Goal: Task Accomplishment & Management: Complete application form

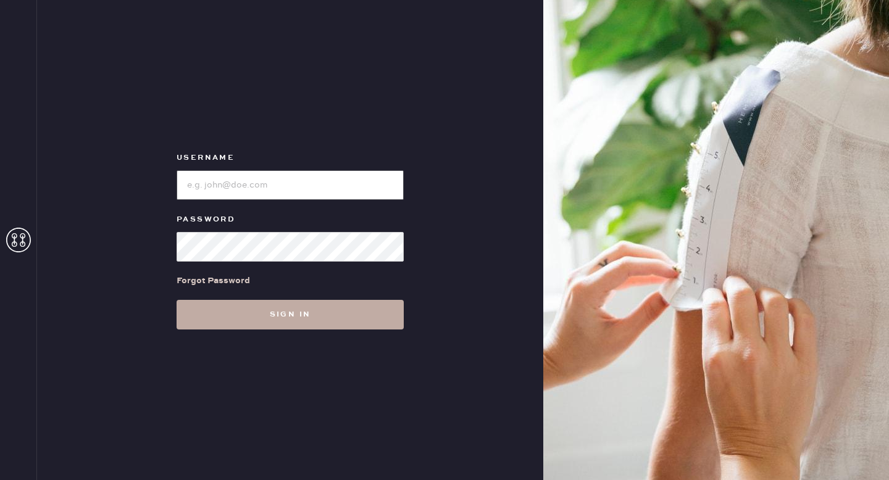
type input "reformationgoldcoastchicago"
click at [355, 316] on button "Sign in" at bounding box center [290, 315] width 227 height 30
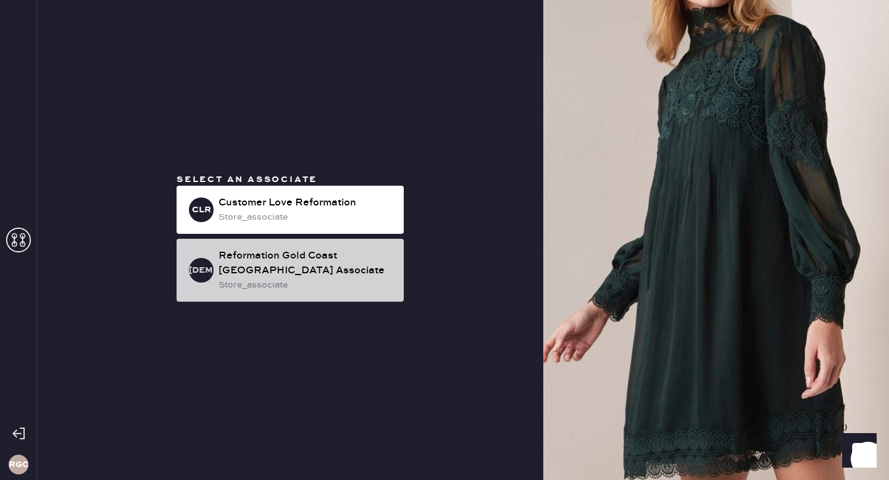
click at [318, 262] on div "Reformation Gold Coast [GEOGRAPHIC_DATA] Associate" at bounding box center [306, 264] width 175 height 30
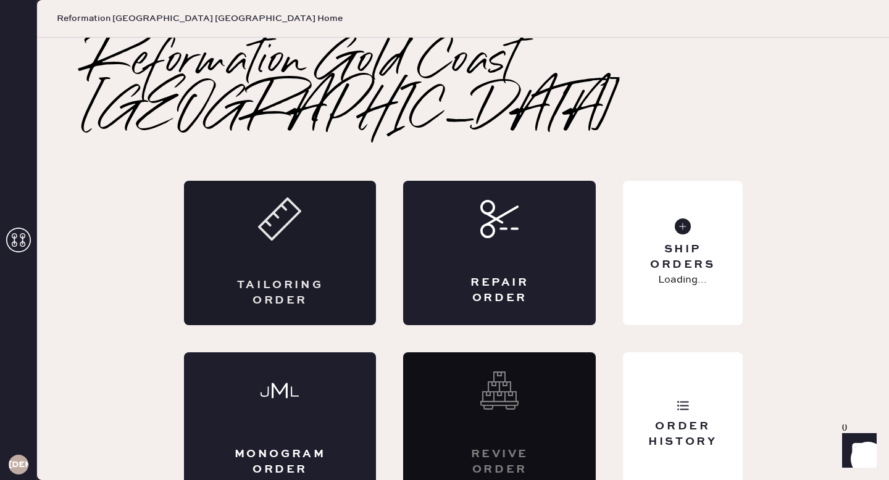
click at [318, 202] on div "Tailoring Order" at bounding box center [280, 253] width 193 height 145
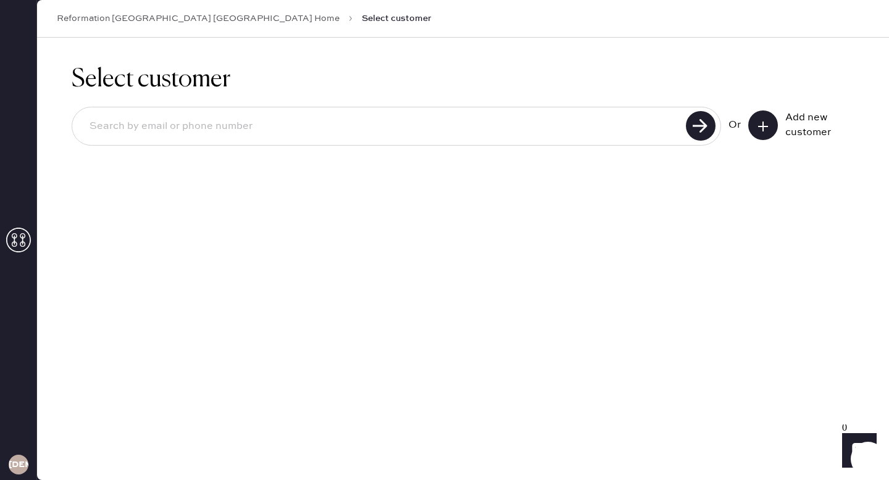
click at [771, 121] on button at bounding box center [764, 126] width 30 height 30
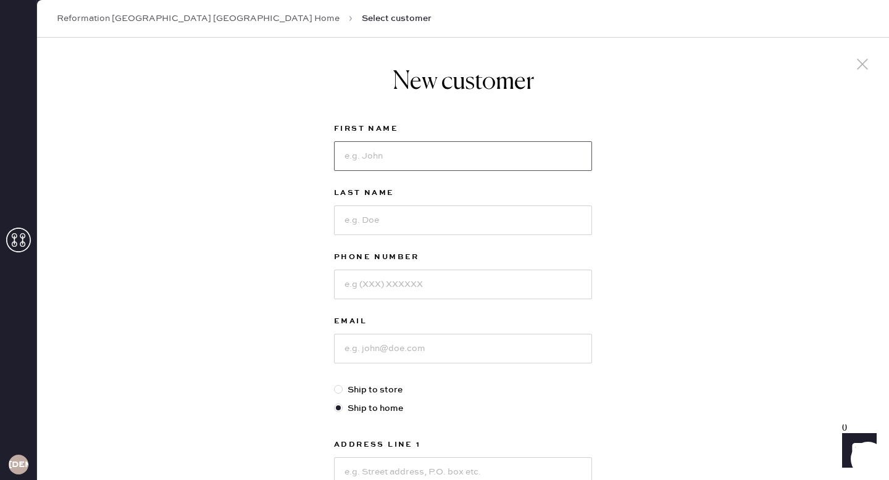
click at [418, 151] on input at bounding box center [463, 156] width 258 height 30
type input "[PERSON_NAME]"
click at [398, 225] on input at bounding box center [463, 221] width 258 height 30
type input "[PERSON_NAME]"
click at [407, 281] on input at bounding box center [463, 285] width 258 height 30
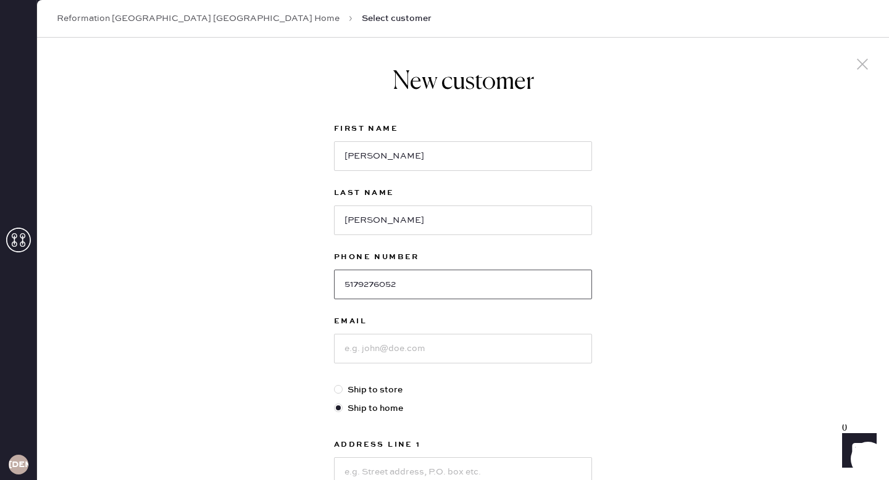
type input "5179276052"
click at [401, 351] on input at bounding box center [463, 349] width 258 height 30
click at [349, 353] on input "[EMAIL_ADDRESS][DOMAIN_NAME]" at bounding box center [463, 349] width 258 height 30
type input "[EMAIL_ADDRESS][DOMAIN_NAME]"
click at [483, 438] on label "Address Line 1" at bounding box center [463, 445] width 258 height 15
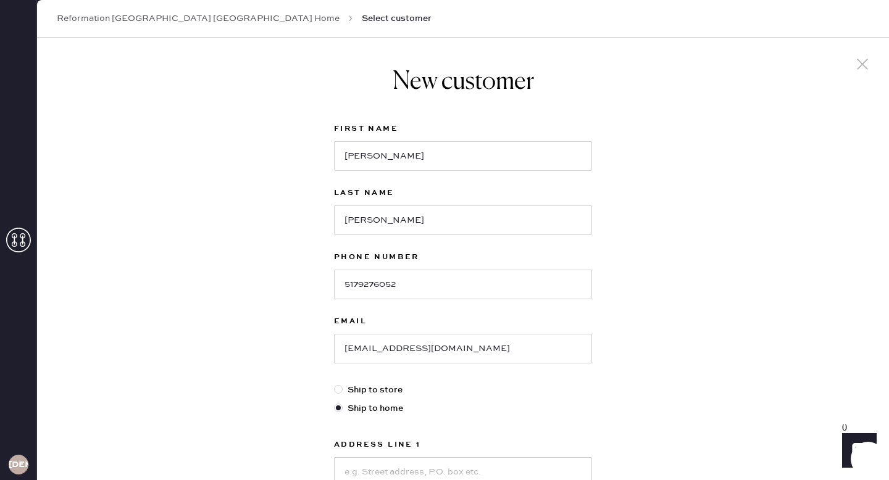
click at [700, 353] on div "New customer First Name [PERSON_NAME] Last Name [PERSON_NAME] Phone Number [PHO…" at bounding box center [463, 421] width 852 height 766
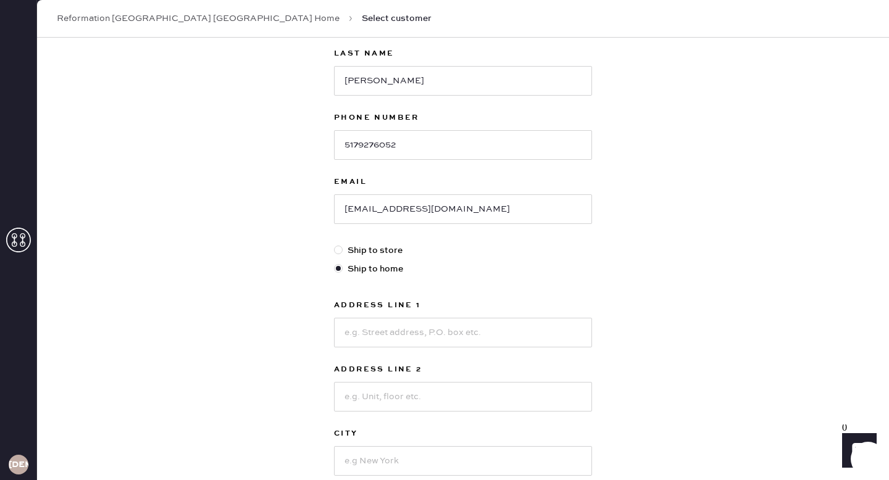
scroll to position [148, 0]
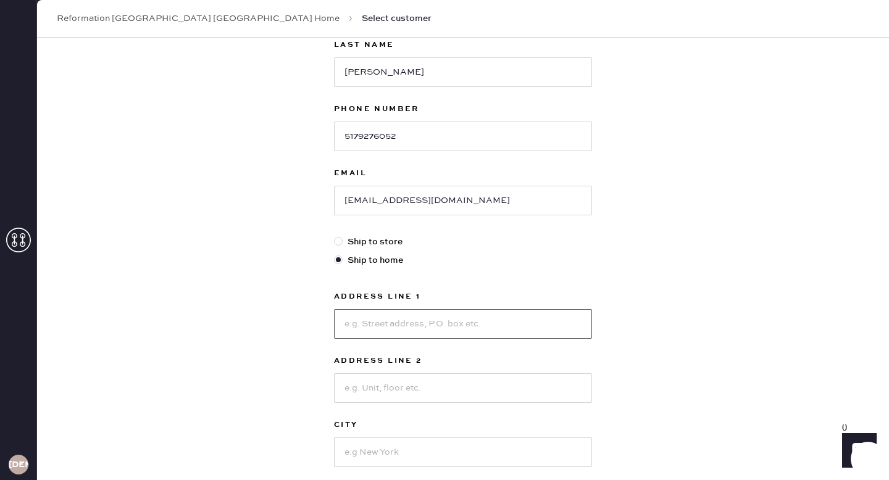
click at [514, 326] on input at bounding box center [463, 324] width 258 height 30
type input "[STREET_ADDRESS]"
click at [439, 392] on input at bounding box center [463, 389] width 258 height 30
type input "Unit 1"
click at [410, 439] on input at bounding box center [463, 453] width 258 height 30
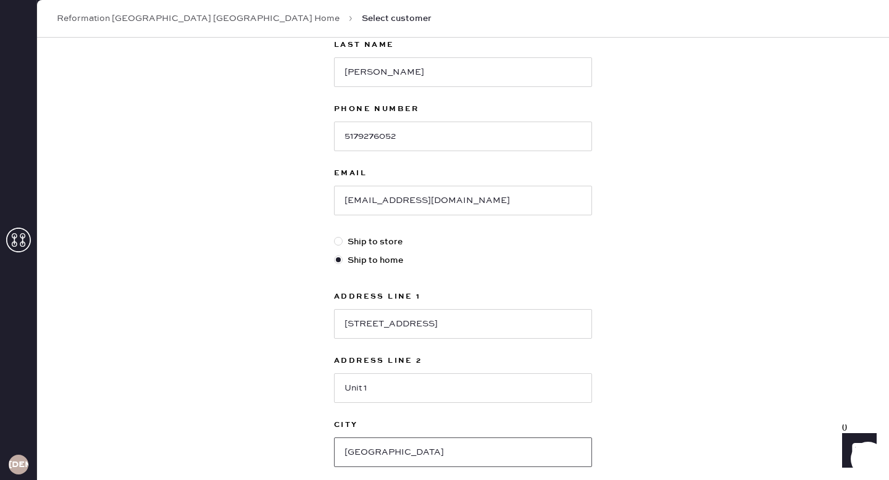
type input "[GEOGRAPHIC_DATA]"
click at [635, 398] on div "New customer First Name [PERSON_NAME] Last Name [PERSON_NAME] Phone Number [PHO…" at bounding box center [463, 272] width 852 height 766
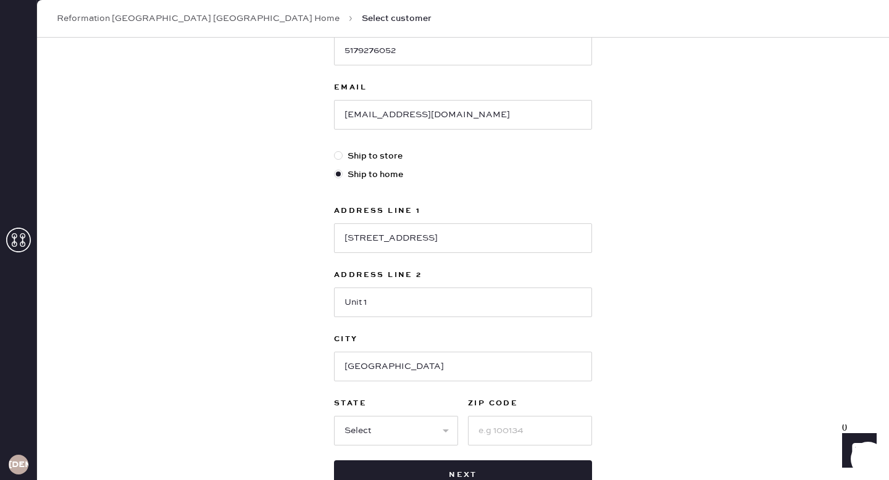
scroll to position [272, 0]
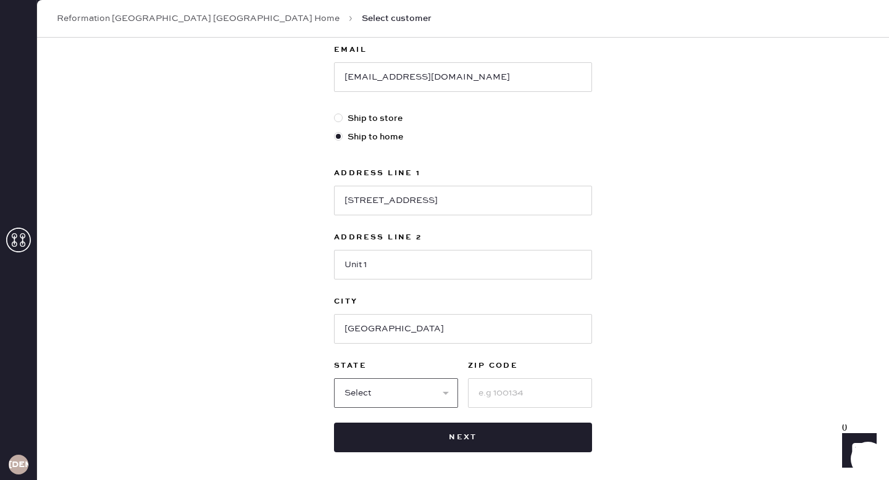
click at [418, 387] on select "Select AK AL AR AZ CA CO CT [GEOGRAPHIC_DATA] DE FL [GEOGRAPHIC_DATA] HI [GEOGR…" at bounding box center [396, 394] width 124 height 30
select select "IL"
click at [334, 379] on select "Select AK AL AR AZ CA CO CT [GEOGRAPHIC_DATA] DE FL [GEOGRAPHIC_DATA] HI [GEOGR…" at bounding box center [396, 394] width 124 height 30
click at [492, 392] on input at bounding box center [530, 394] width 124 height 30
type input "60657"
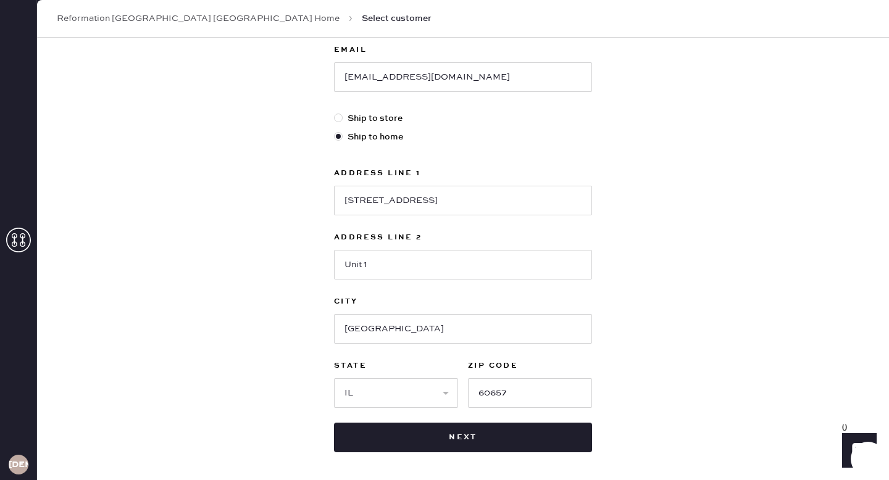
click at [480, 452] on div "New customer First Name [PERSON_NAME] Last Name [PERSON_NAME] Phone Number [PHO…" at bounding box center [463, 124] width 278 height 716
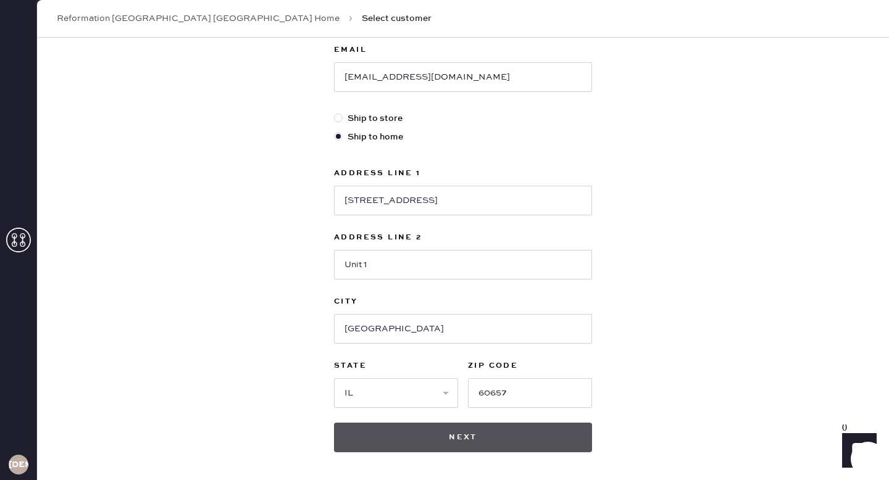
click at [476, 443] on button "Next" at bounding box center [463, 438] width 258 height 30
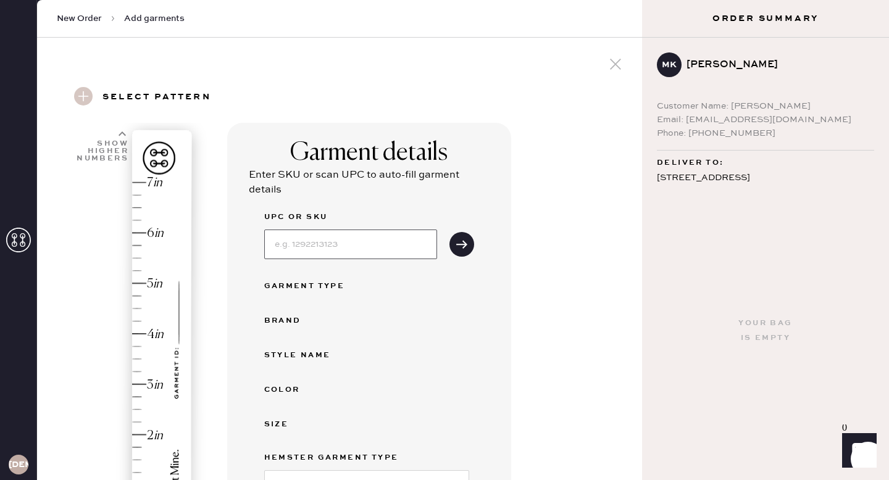
click at [346, 236] on input at bounding box center [350, 245] width 173 height 30
type input "3"
type input "1316861VOI026"
click at [469, 240] on button "submit" at bounding box center [462, 244] width 25 height 25
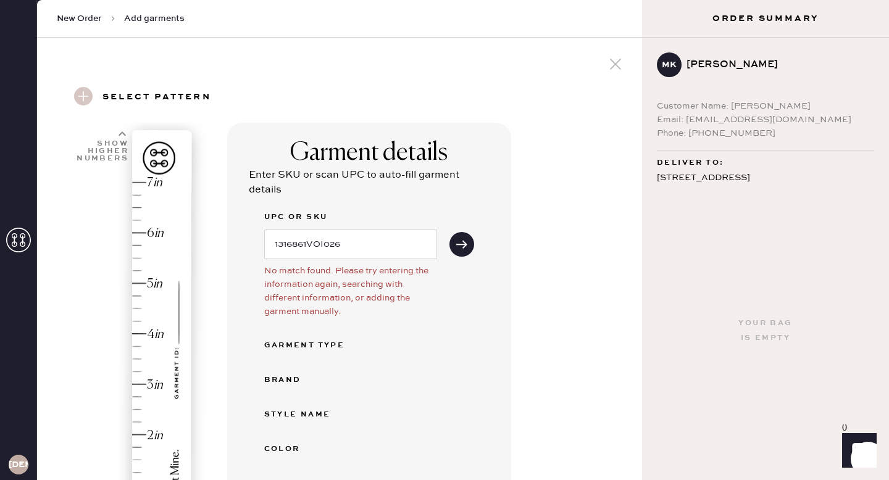
click at [529, 250] on div "Garment details Enter SKU or scan UPC to auto-fill garment details UPC or SKU 1…" at bounding box center [430, 473] width 406 height 700
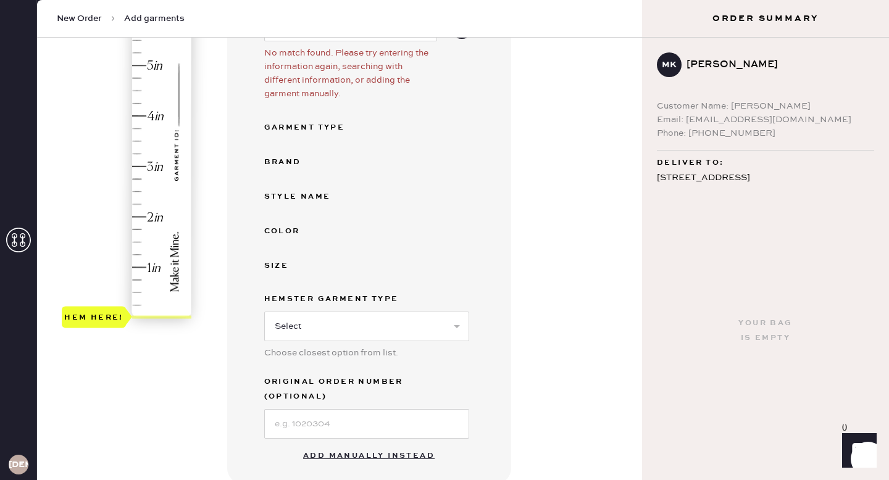
scroll to position [247, 0]
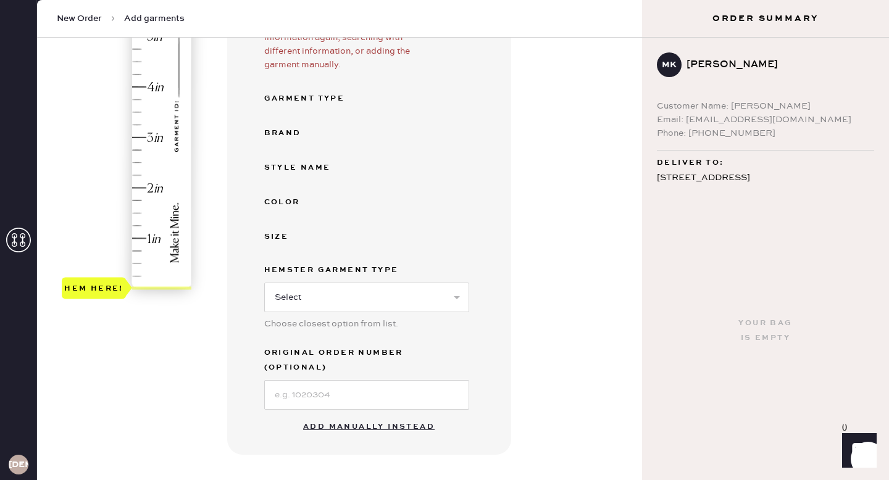
click at [376, 415] on button "Add manually instead" at bounding box center [369, 427] width 146 height 25
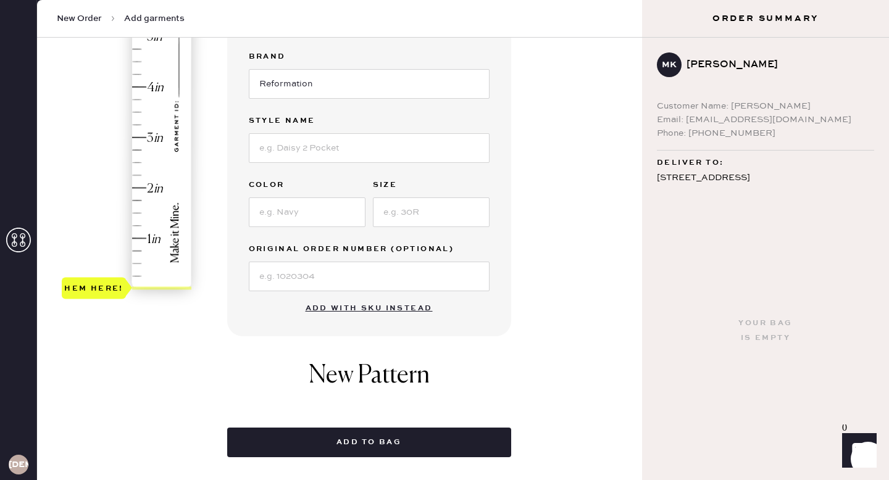
click at [547, 253] on div "Garment details Garment Type Select Basic Skirt Jeans Leggings Pants Shorts Bas…" at bounding box center [430, 167] width 406 height 582
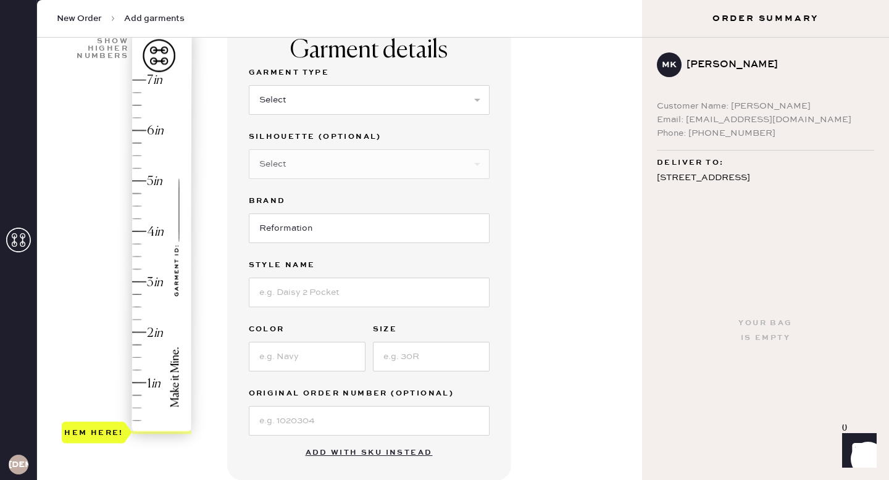
scroll to position [49, 0]
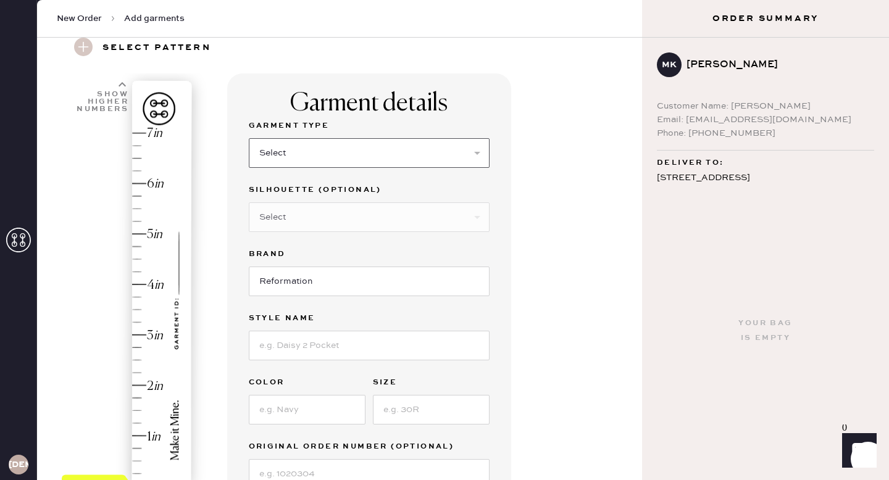
click at [453, 140] on select "Select Basic Skirt Jeans Leggings Pants Shorts Basic Sleeved Dress Basic Sleeve…" at bounding box center [369, 153] width 241 height 30
select select "2"
click at [249, 138] on select "Select Basic Skirt Jeans Leggings Pants Shorts Basic Sleeved Dress Basic Sleeve…" at bounding box center [369, 153] width 241 height 30
click at [419, 216] on select "Select Shorts Cropped Flare Boot Cut Straight Skinny Other" at bounding box center [369, 218] width 241 height 30
click at [368, 342] on input at bounding box center [369, 346] width 241 height 30
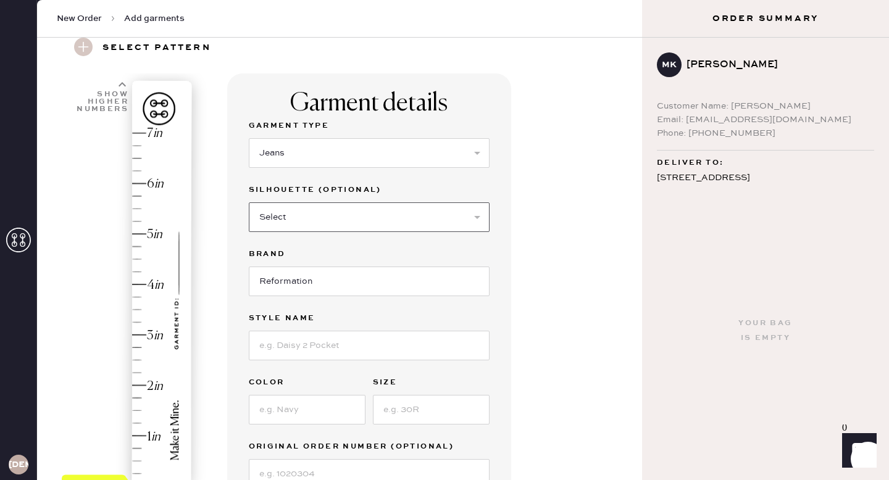
click at [293, 212] on select "Select Shorts Cropped Flare Boot Cut Straight Skinny Other" at bounding box center [369, 218] width 241 height 30
select select "other"
click at [249, 203] on select "Select Shorts Cropped Flare Boot Cut Straight Skinny Other" at bounding box center [369, 218] width 241 height 30
click at [305, 283] on input at bounding box center [369, 282] width 241 height 30
type input "WIDE LEG"
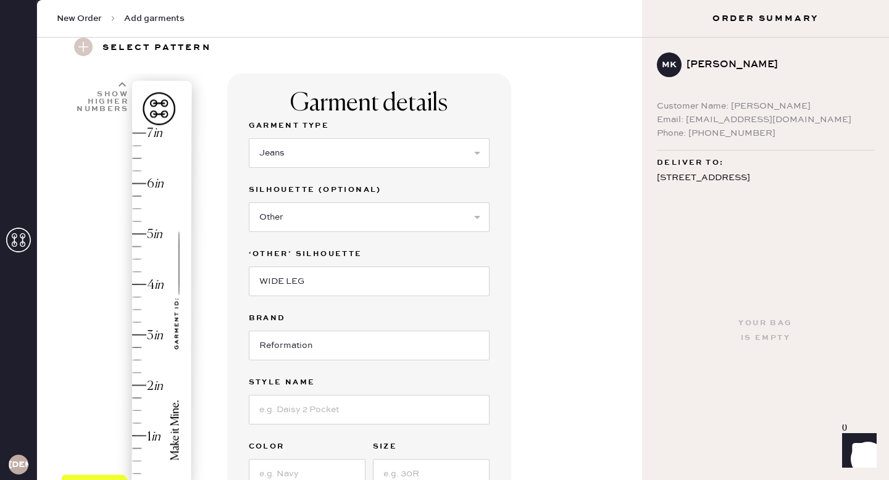
click at [529, 334] on div "Garment details Garment Type Select Basic Skirt Jeans Leggings Pants Shorts Bas…" at bounding box center [430, 456] width 406 height 766
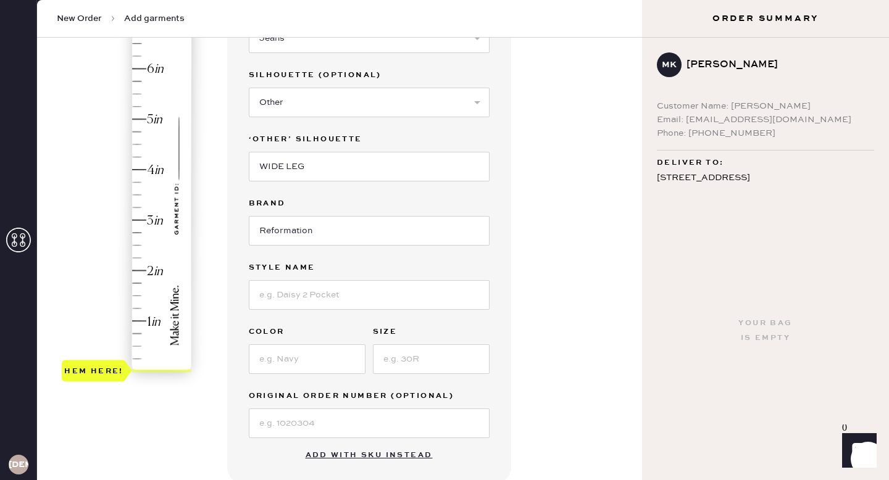
scroll to position [173, 0]
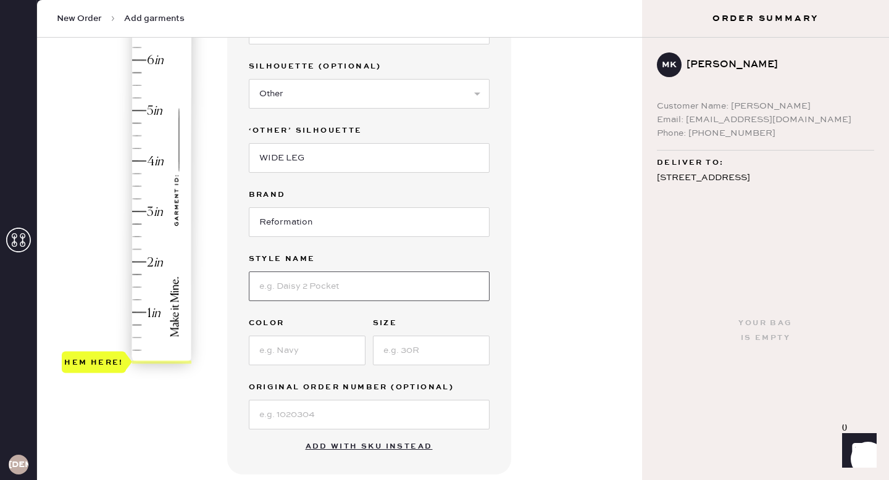
click at [424, 287] on input at bounding box center [369, 287] width 241 height 30
type input "[PERSON_NAME] Super Stretch Low Rise"
click at [304, 355] on input at bounding box center [307, 351] width 117 height 30
type input "Reservoir"
click at [426, 354] on input at bounding box center [431, 351] width 117 height 30
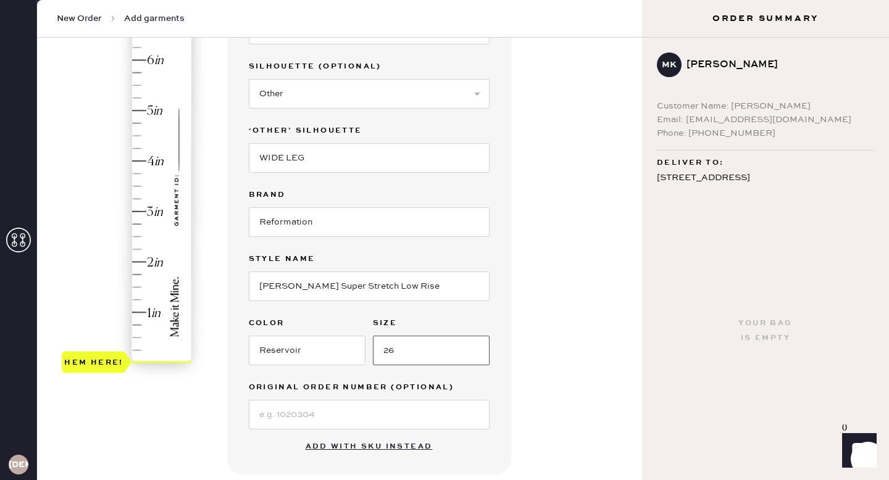
type input "26"
click at [577, 393] on div "Garment details Garment Type Select Basic Skirt Jeans Leggings Pants Shorts Bas…" at bounding box center [430, 333] width 406 height 766
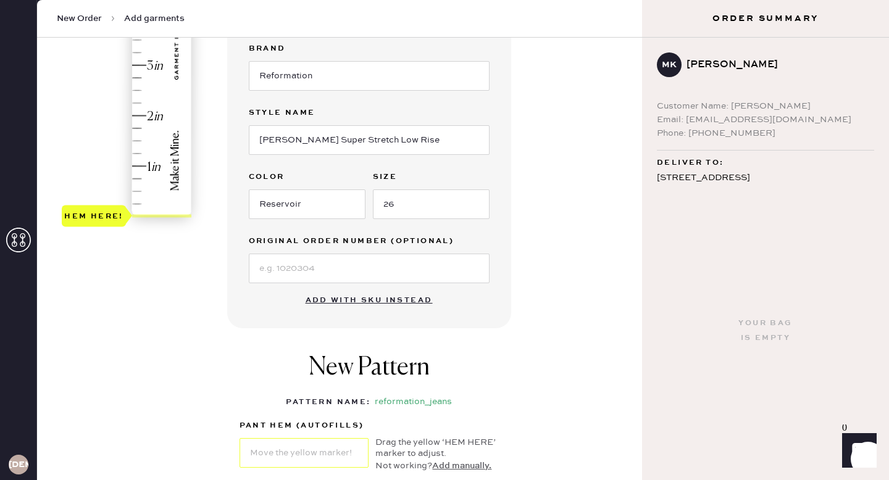
scroll to position [321, 0]
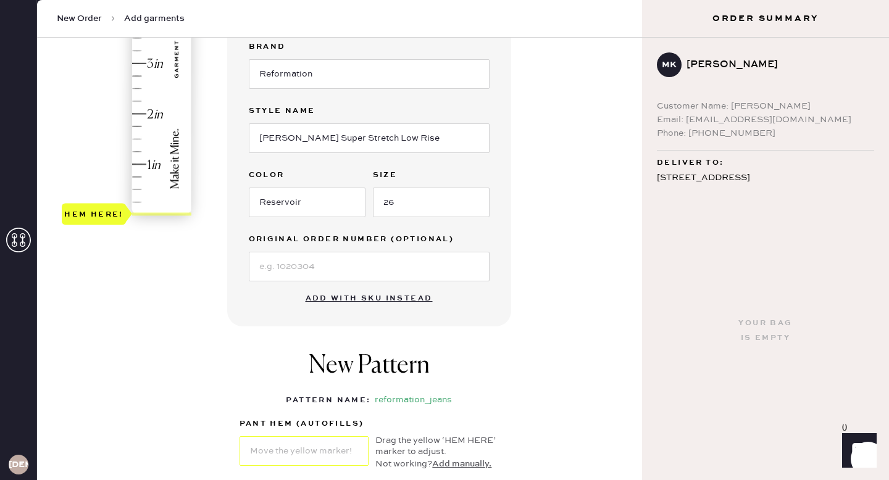
type input "2.25"
click at [130, 103] on div "Hem here!" at bounding box center [128, 38] width 132 height 364
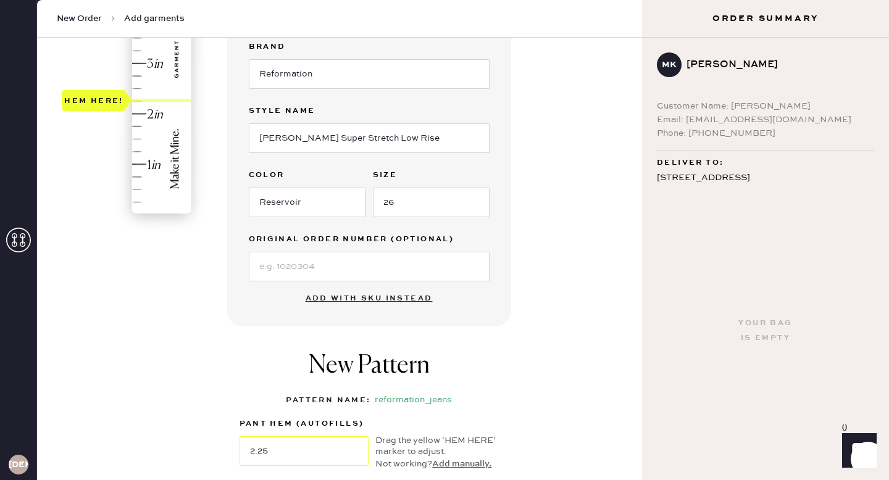
click at [553, 374] on div "Garment details Garment Type Select Basic Skirt Jeans Leggings Pants Shorts Bas…" at bounding box center [430, 185] width 406 height 766
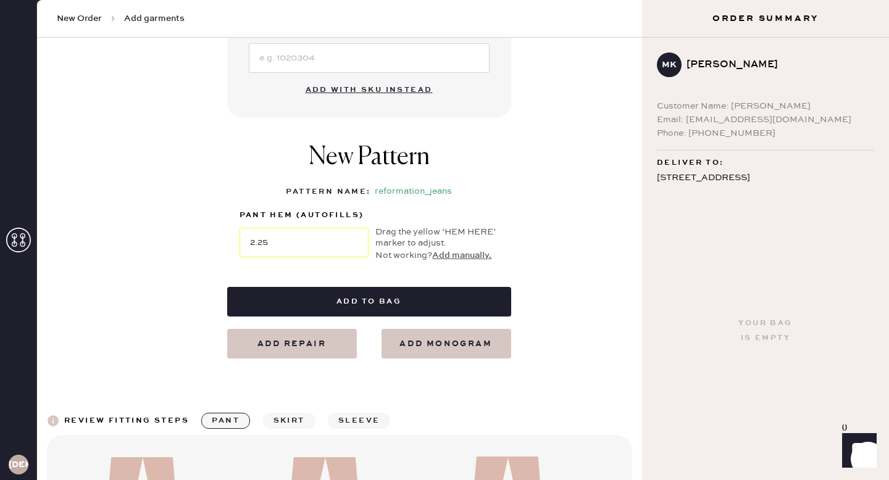
scroll to position [568, 0]
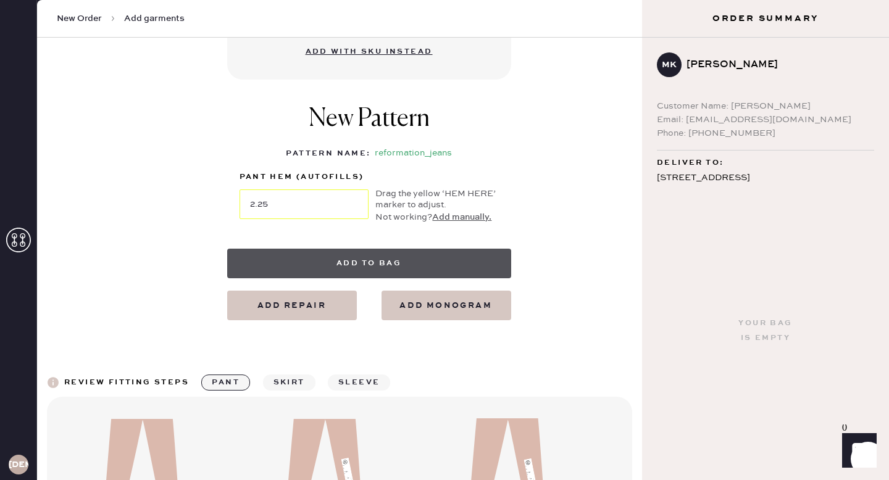
click at [461, 257] on button "Add to bag" at bounding box center [369, 264] width 284 height 30
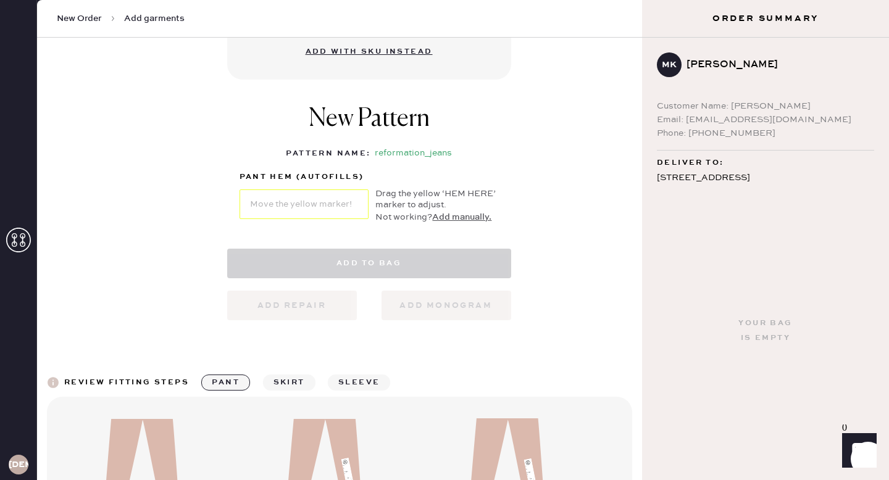
select select "2"
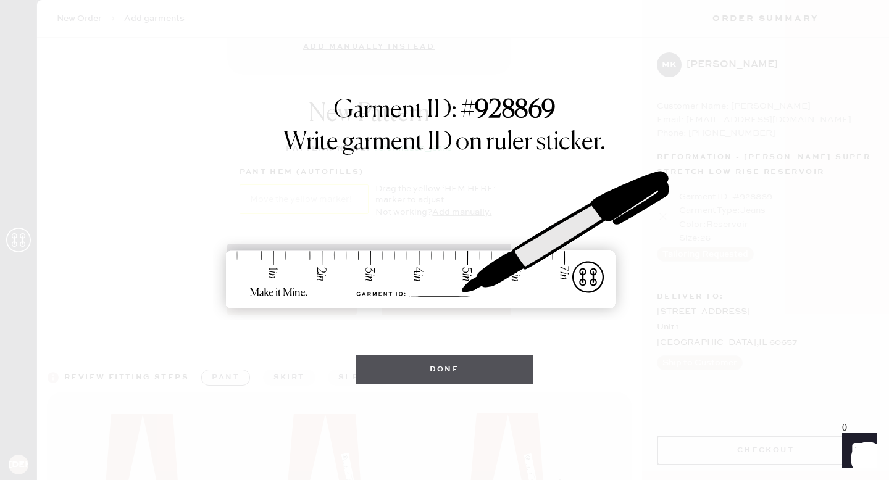
click at [510, 361] on button "Done" at bounding box center [445, 370] width 178 height 30
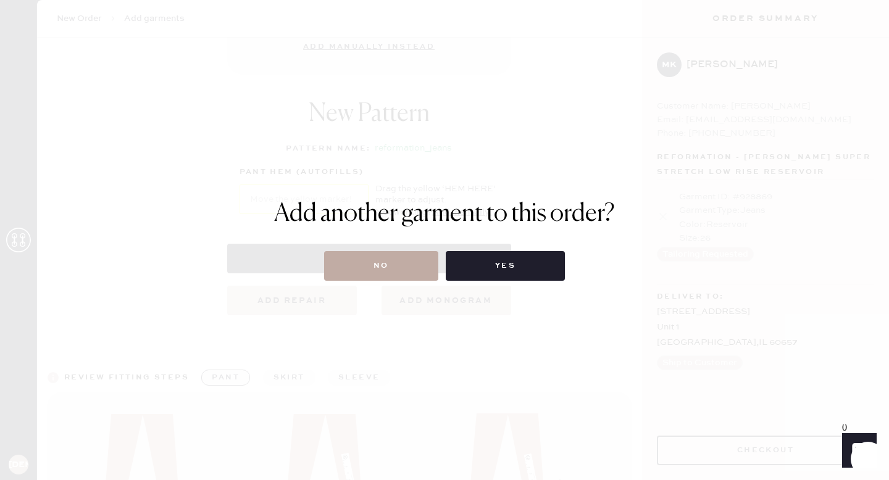
click at [372, 269] on button "No" at bounding box center [381, 266] width 114 height 30
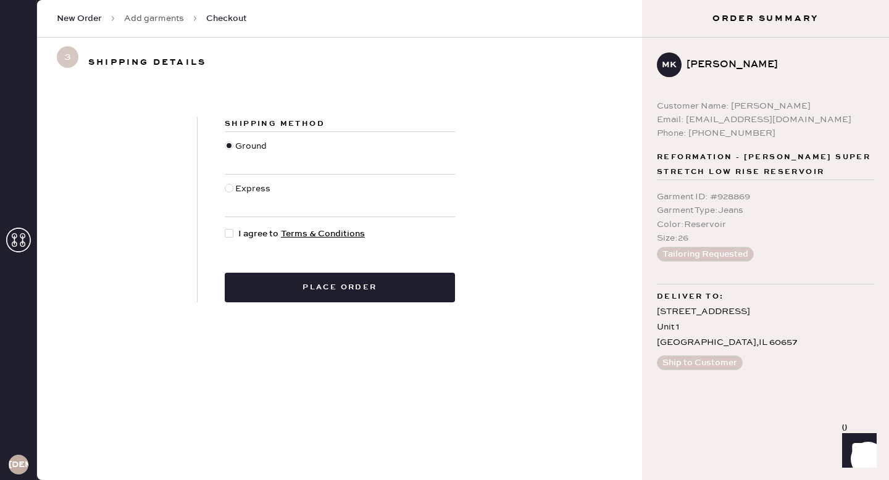
click at [230, 235] on div at bounding box center [229, 233] width 9 height 9
click at [225, 228] on input "I agree to Terms & Conditions" at bounding box center [225, 227] width 1 height 1
checkbox input "true"
click at [634, 191] on form "Shipping Method Ground Express I agree to Terms & Conditions Place order" at bounding box center [339, 210] width 605 height 186
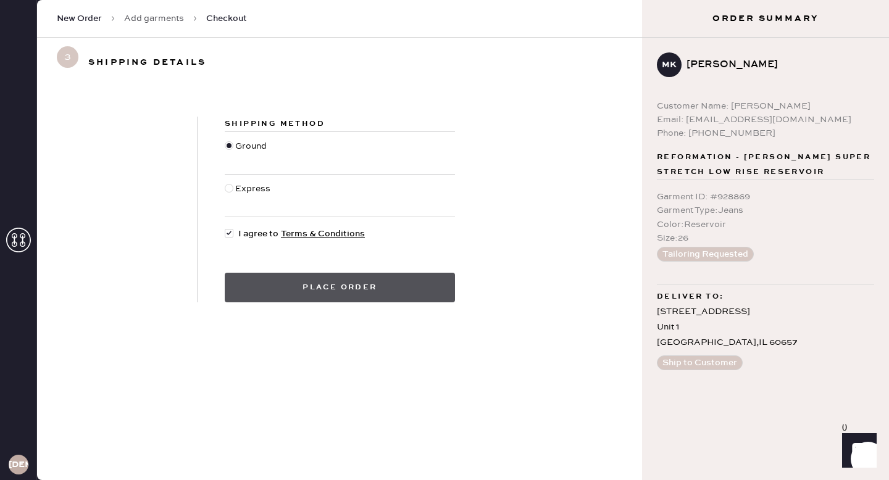
click at [394, 286] on button "Place order" at bounding box center [340, 288] width 230 height 30
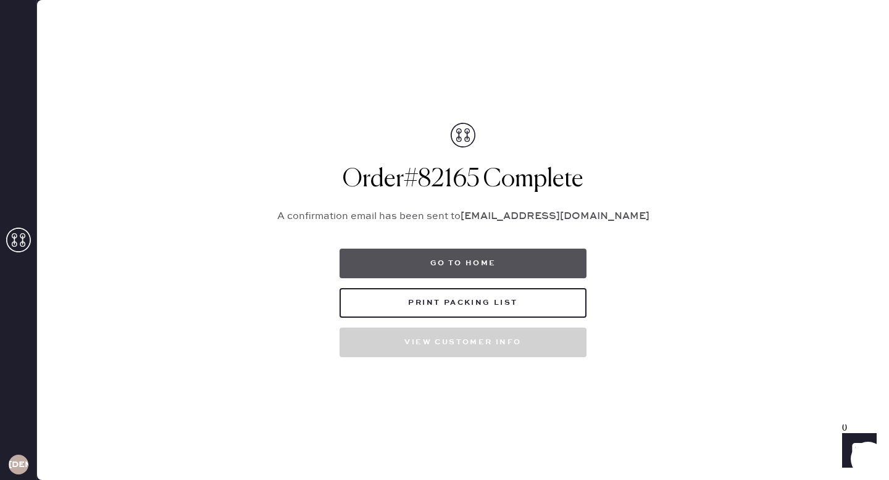
click at [500, 262] on button "Go to home" at bounding box center [463, 264] width 247 height 30
